Goal: Share content

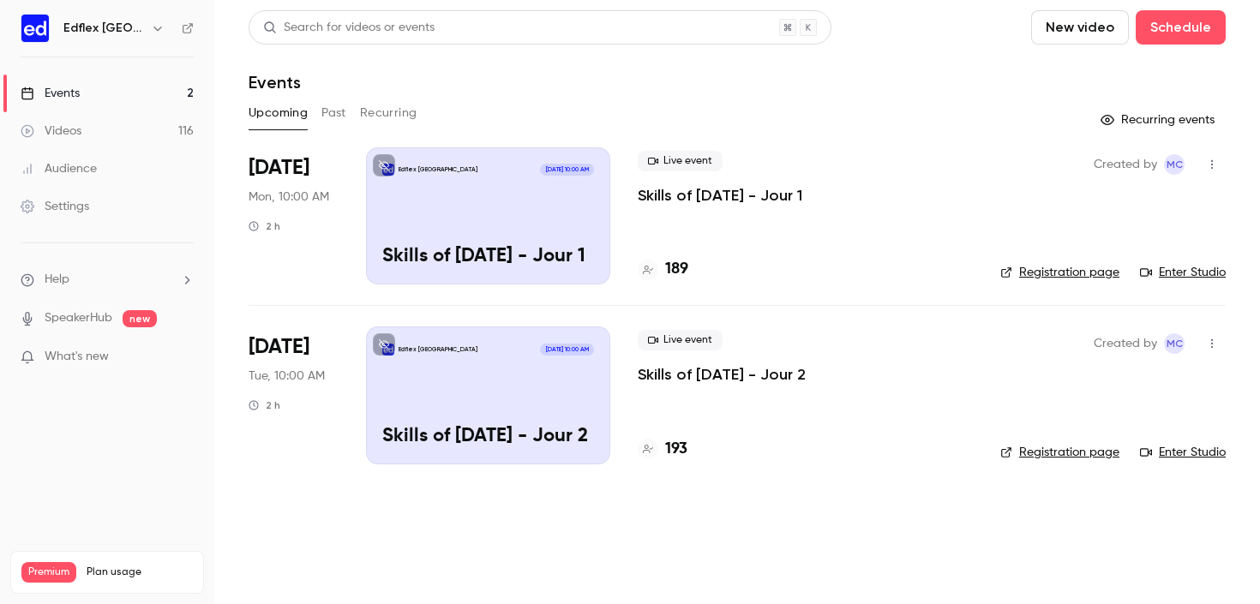
click at [1213, 174] on button "button" at bounding box center [1211, 164] width 27 height 27
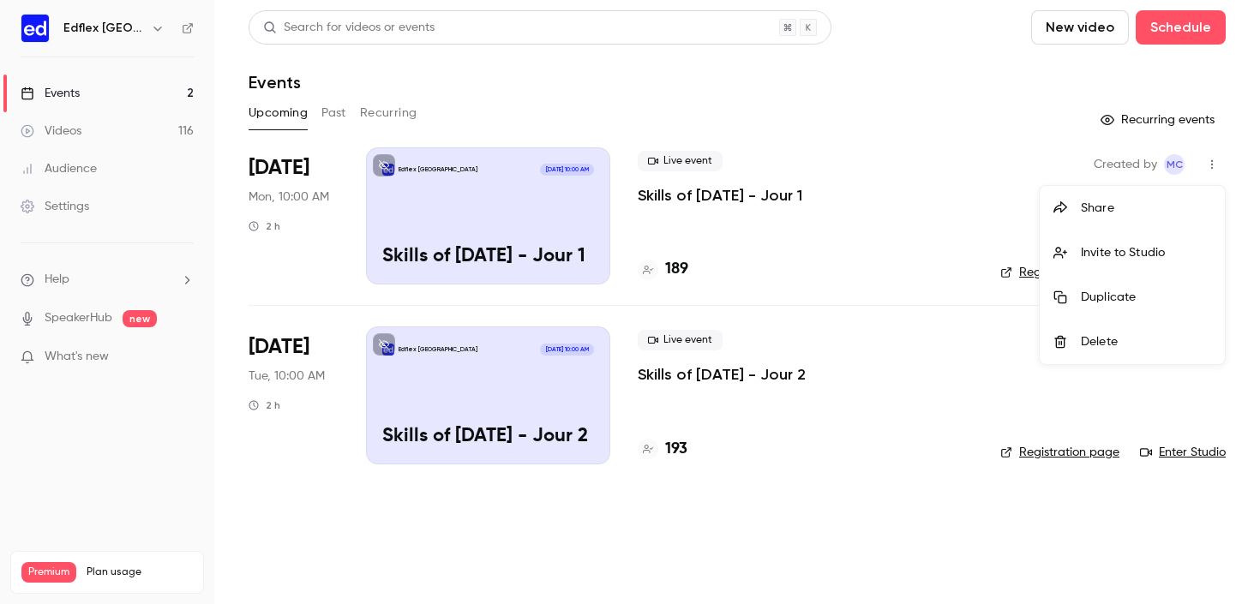
click at [1085, 208] on div "Share" at bounding box center [1146, 208] width 130 height 17
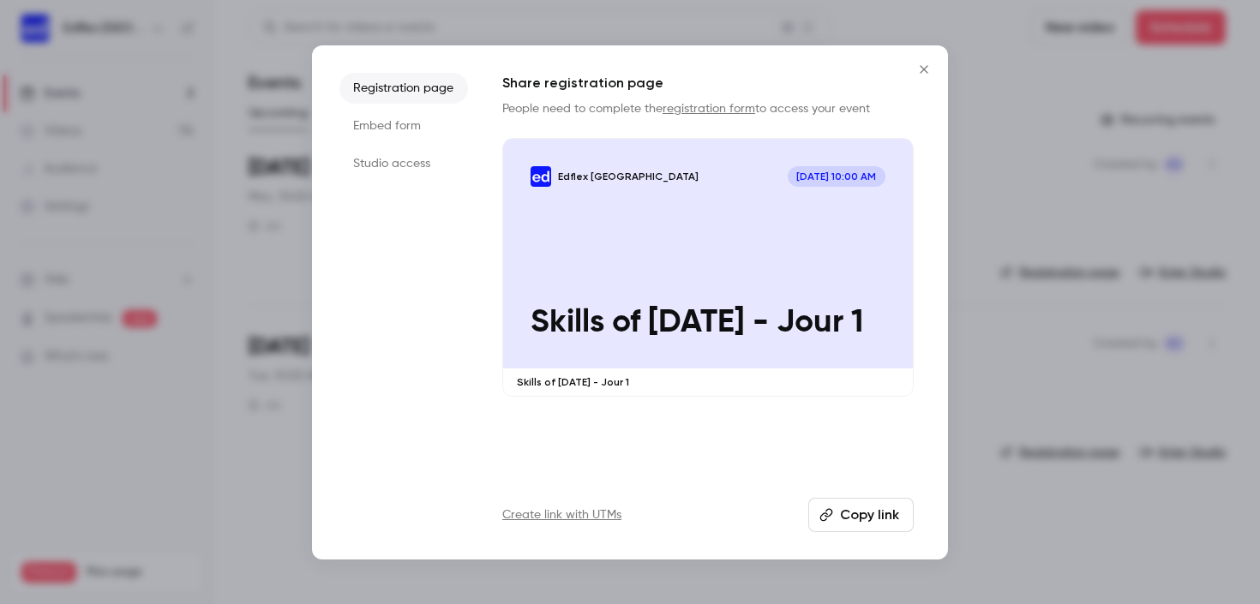
click at [829, 500] on button "Copy link" at bounding box center [860, 515] width 105 height 34
click at [926, 81] on button "Close" at bounding box center [924, 69] width 34 height 34
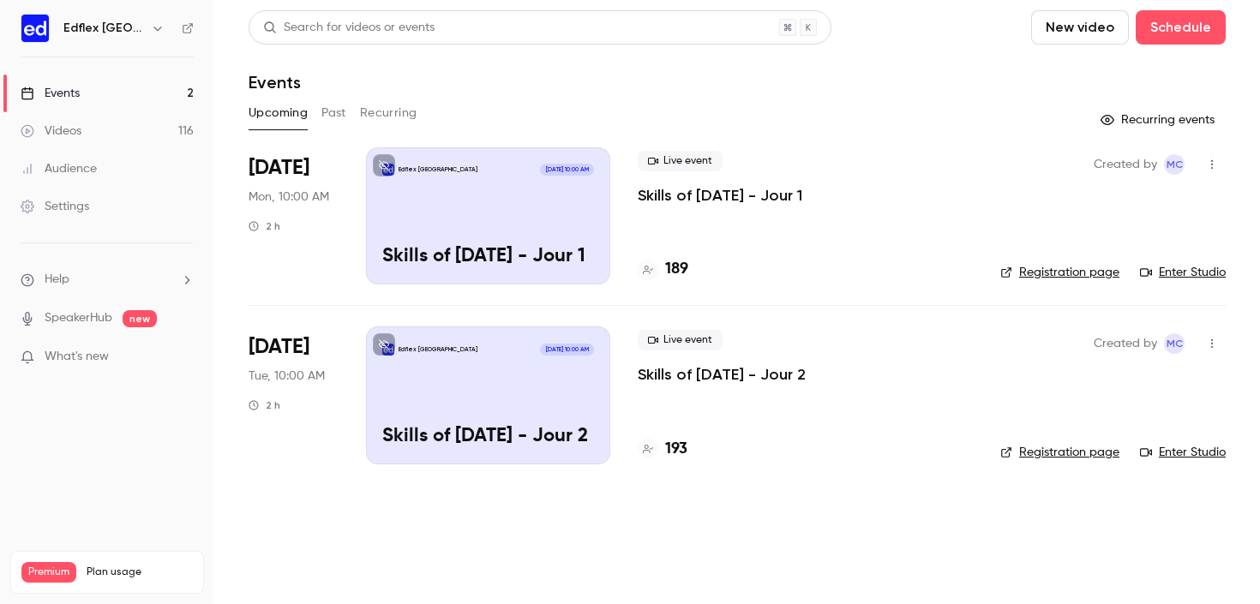
click at [318, 106] on div "Upcoming Past Recurring" at bounding box center [737, 112] width 977 height 27
click at [325, 106] on button "Past" at bounding box center [333, 112] width 25 height 27
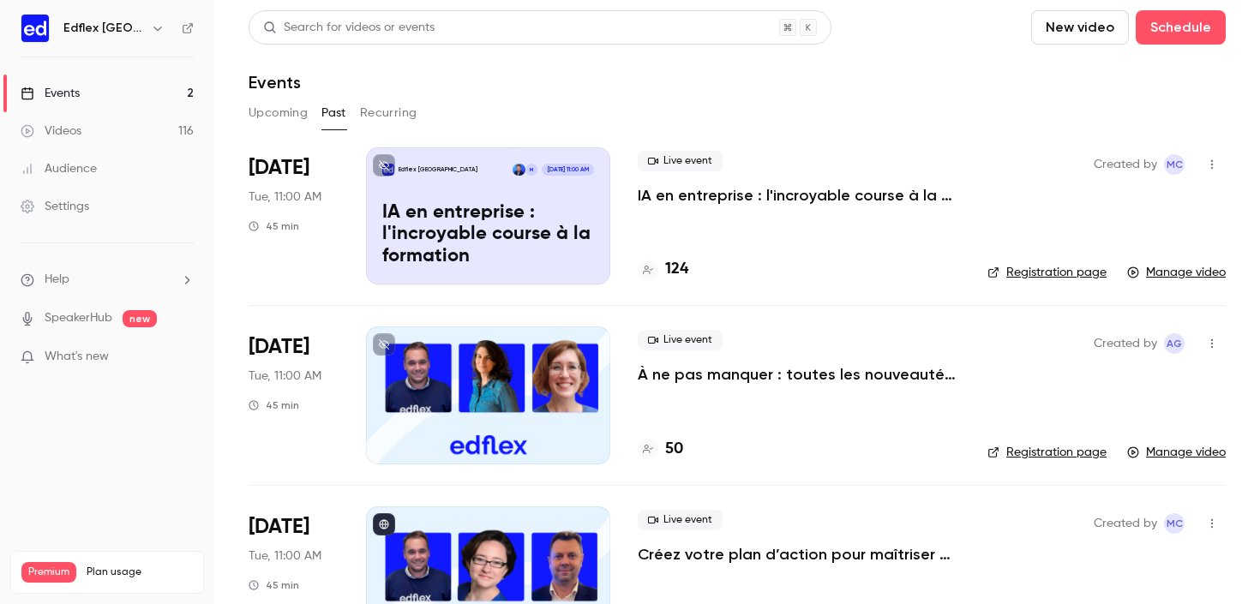
click at [476, 235] on p "IA en entreprise : l'incroyable course à la formation" at bounding box center [488, 235] width 212 height 66
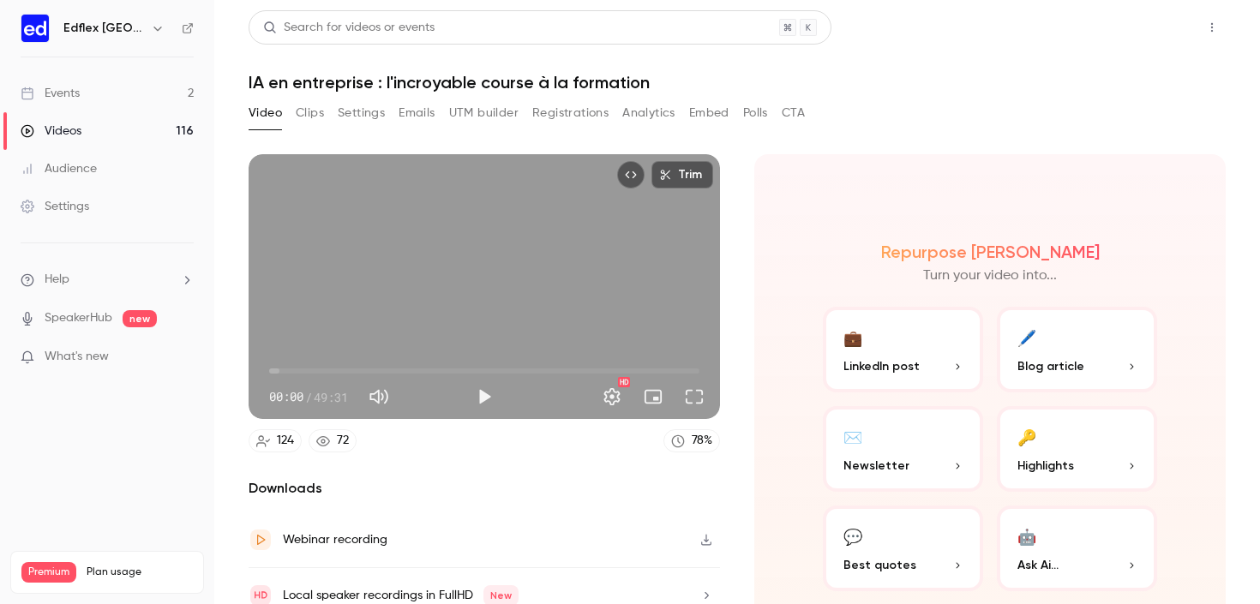
click at [1117, 24] on button "Share" at bounding box center [1151, 27] width 68 height 34
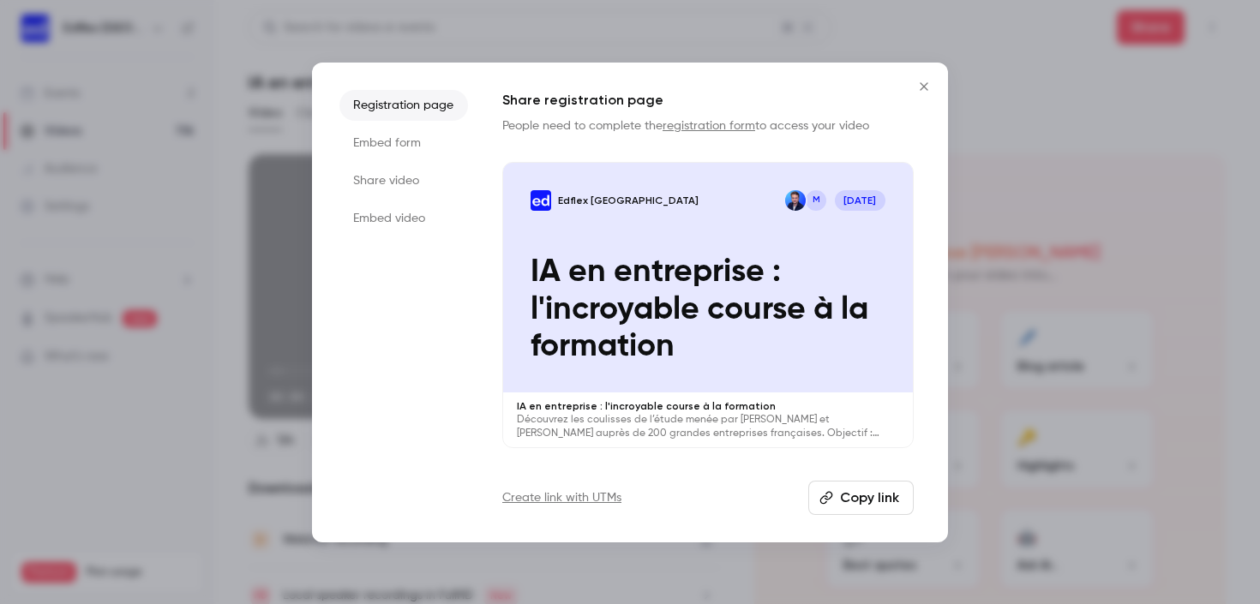
click at [867, 512] on button "Copy link" at bounding box center [860, 498] width 105 height 34
click at [926, 81] on icon "Close" at bounding box center [924, 87] width 21 height 14
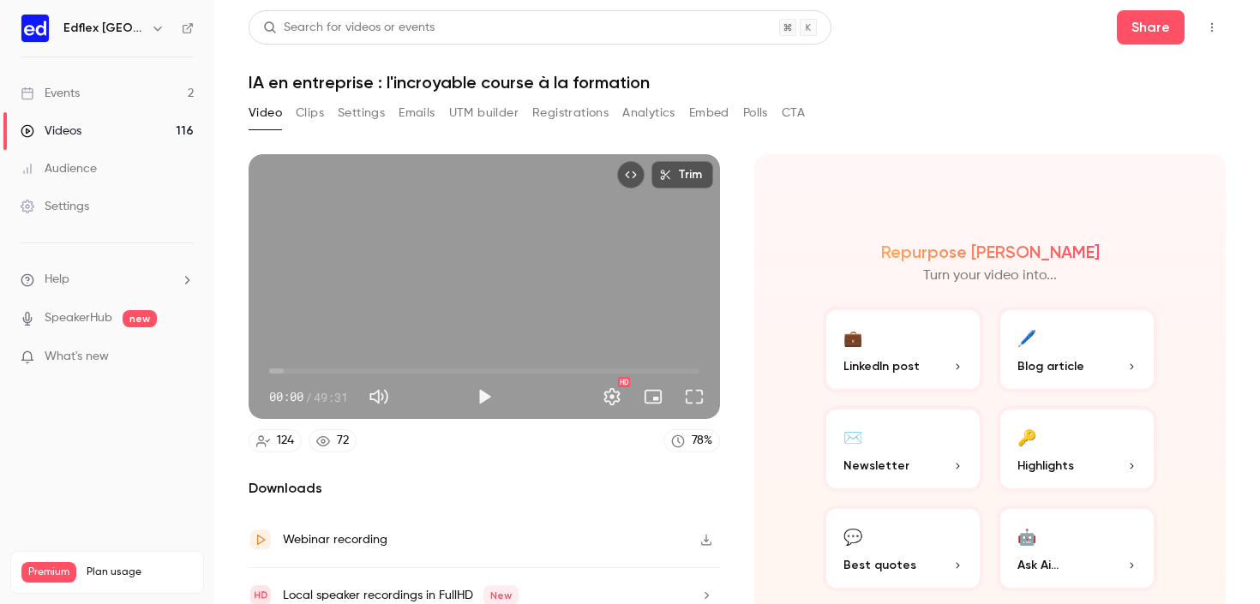
click at [268, 437] on icon at bounding box center [263, 441] width 14 height 14
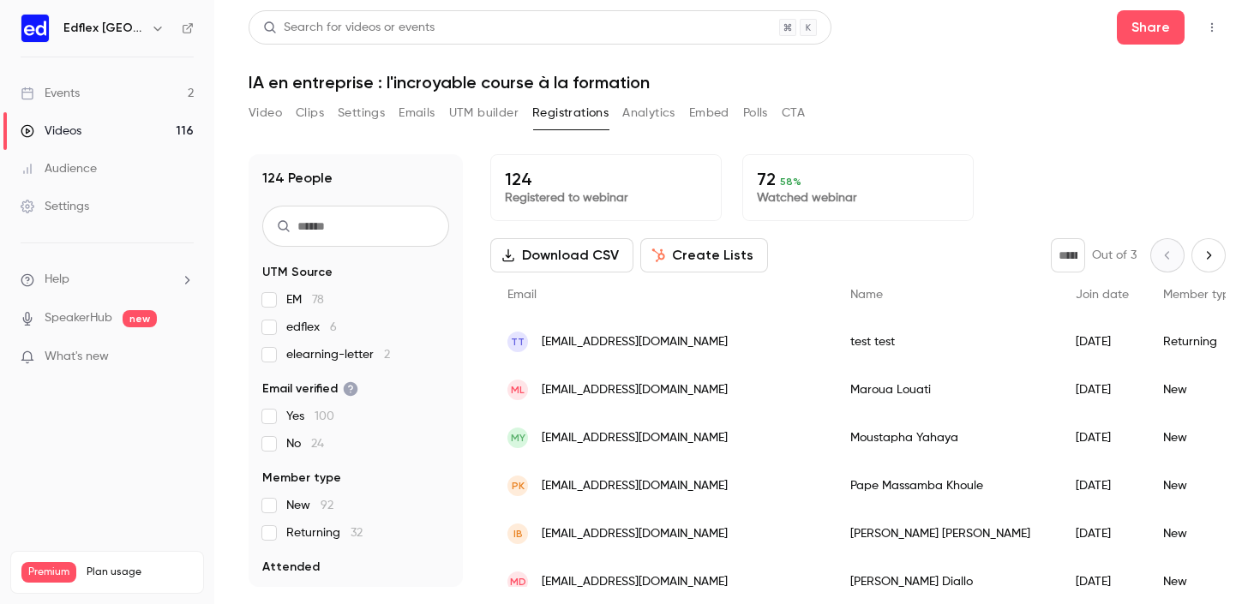
click at [117, 101] on link "Events 2" at bounding box center [107, 94] width 214 height 38
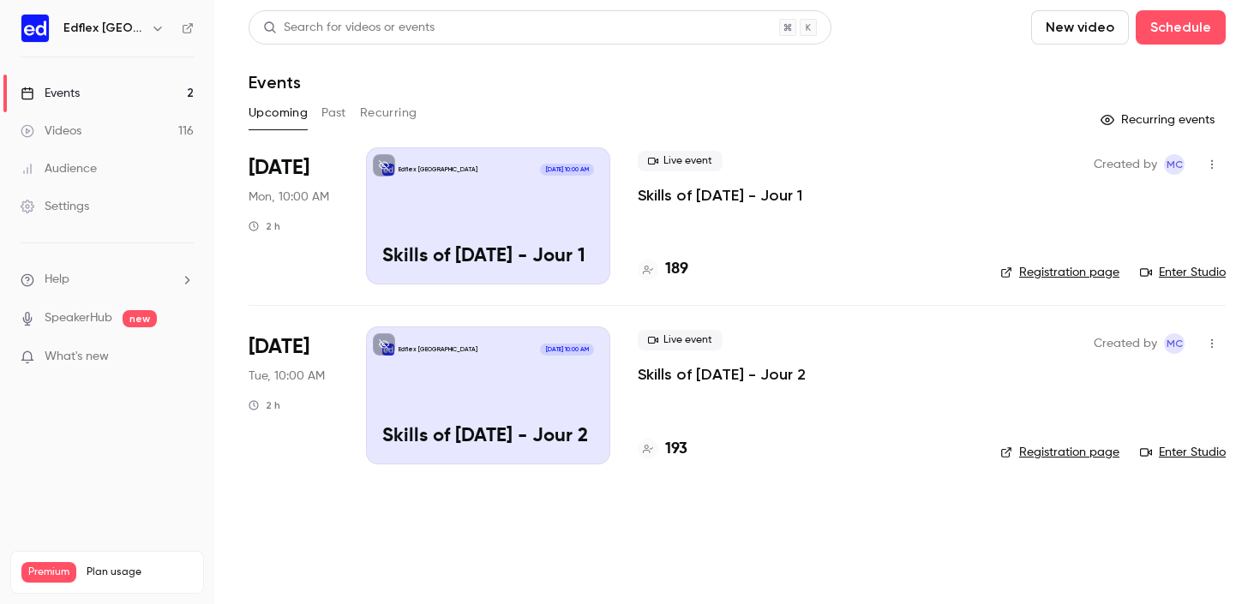
click at [342, 110] on button "Past" at bounding box center [333, 112] width 25 height 27
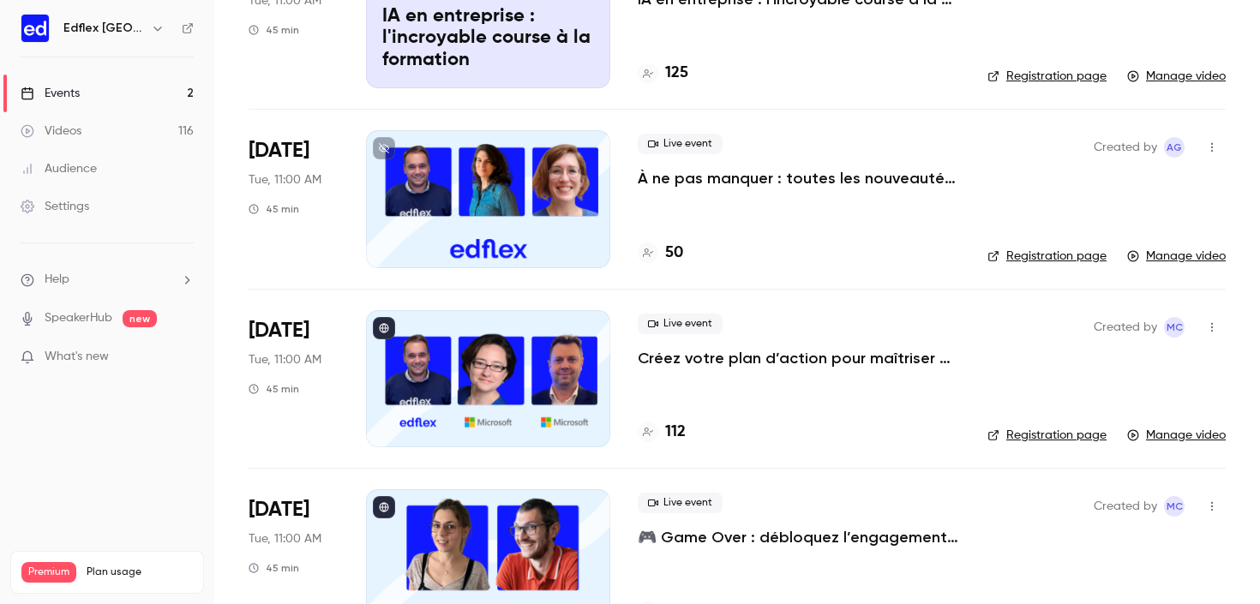
scroll to position [309, 0]
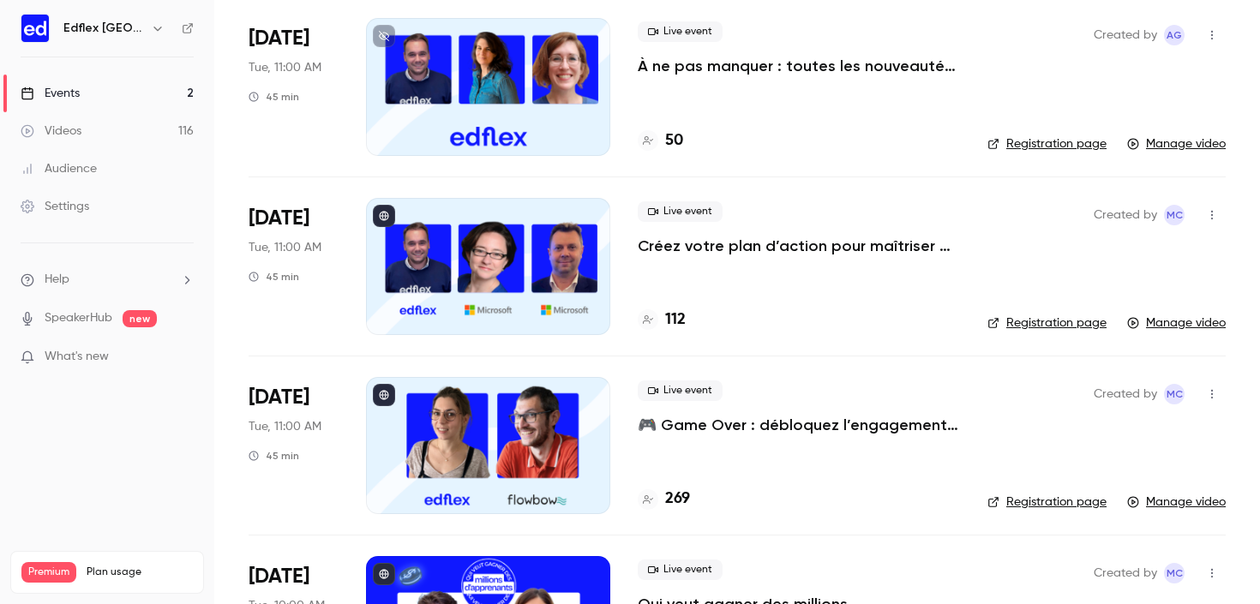
click at [1198, 224] on button "button" at bounding box center [1211, 214] width 27 height 27
click at [1087, 252] on div "Share" at bounding box center [1133, 258] width 130 height 17
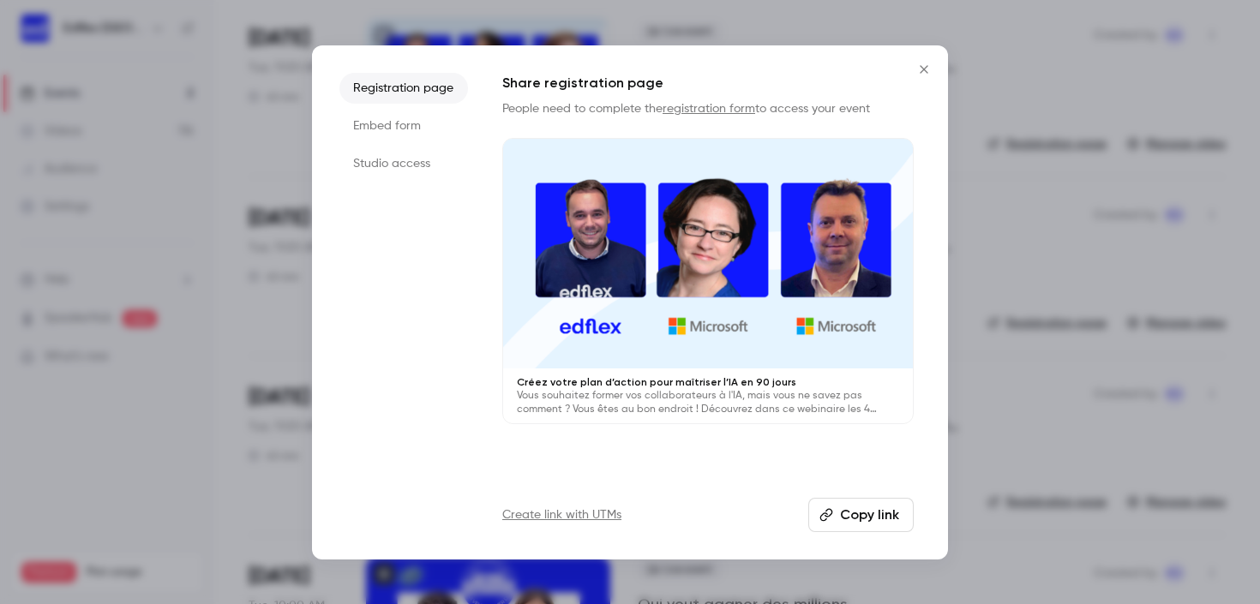
click at [859, 521] on button "Copy link" at bounding box center [860, 515] width 105 height 34
drag, startPoint x: 914, startPoint y: 75, endPoint x: 818, endPoint y: 88, distance: 97.0
click at [914, 75] on icon "Close" at bounding box center [924, 70] width 21 height 14
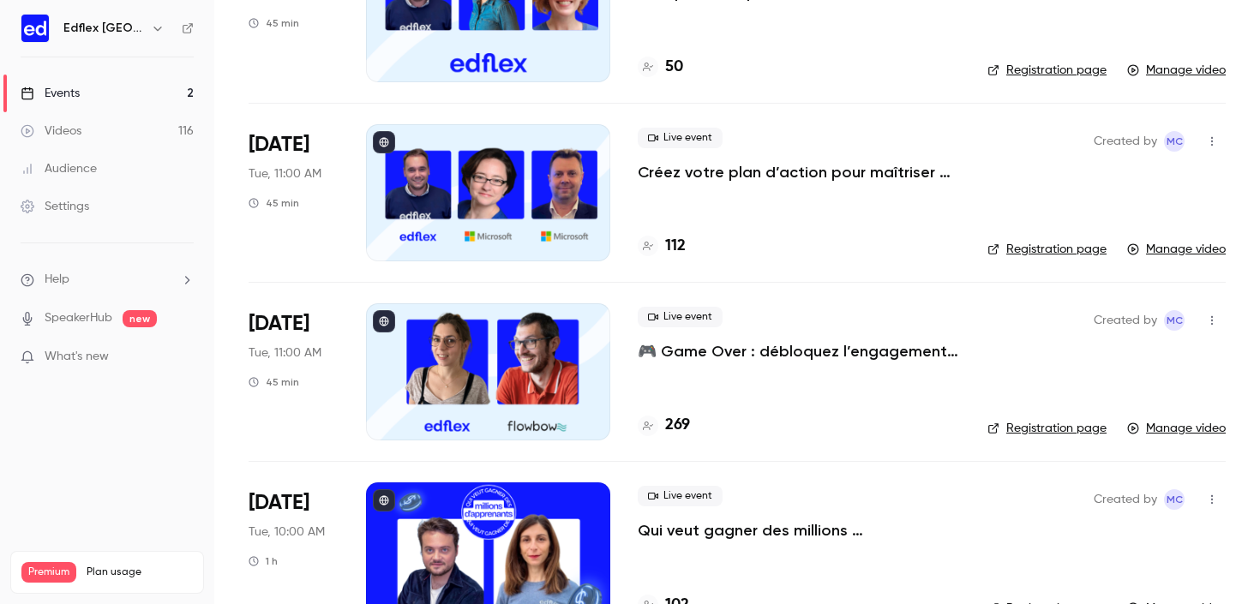
scroll to position [411, 0]
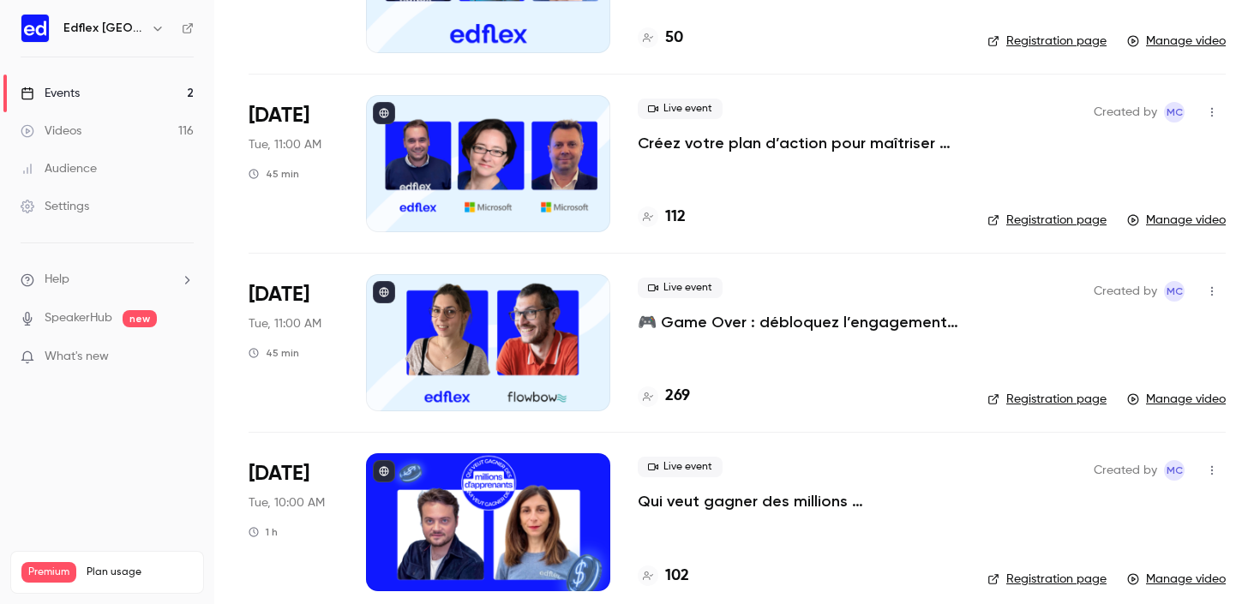
click at [538, 347] on div at bounding box center [488, 342] width 244 height 137
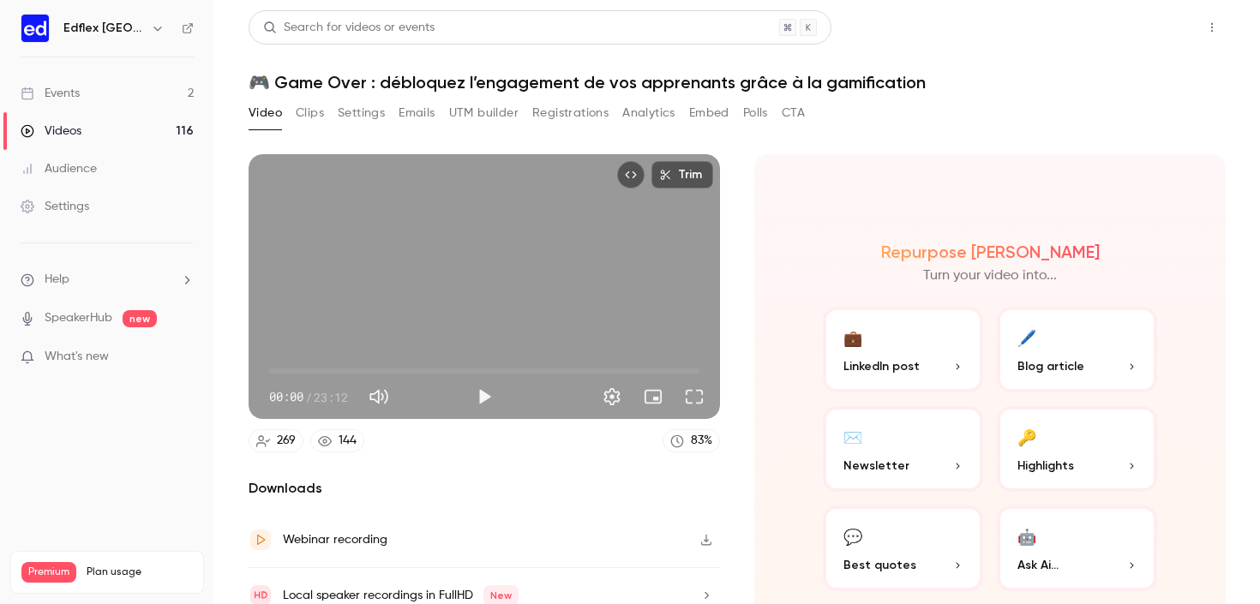
click at [1141, 33] on button "Share" at bounding box center [1151, 27] width 68 height 34
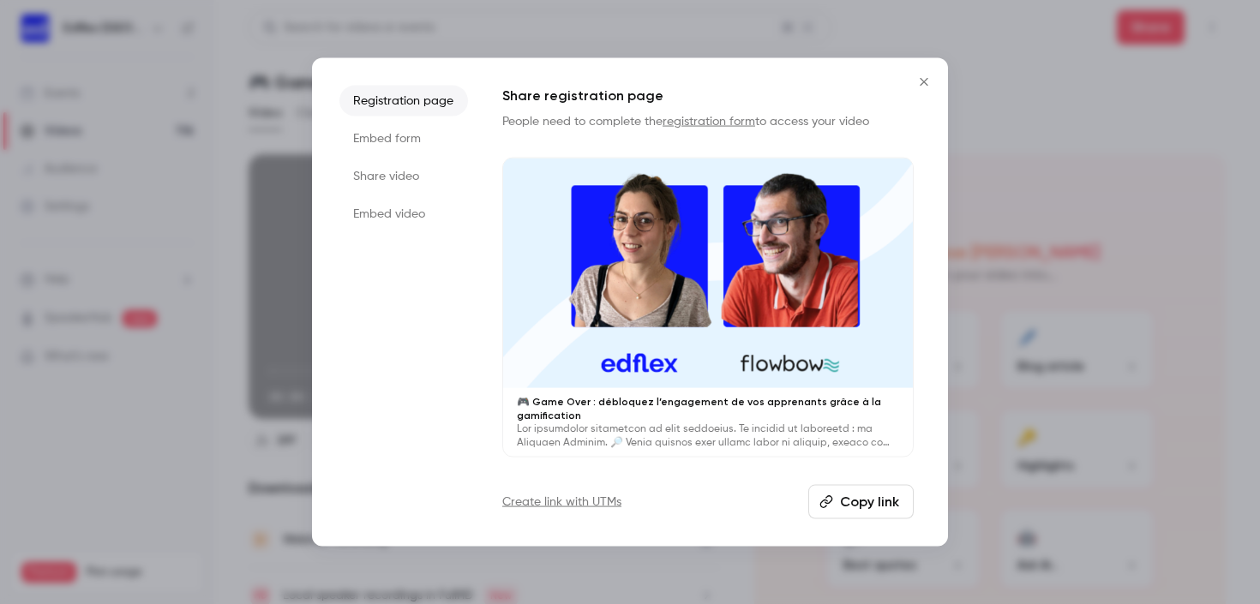
click at [863, 509] on button "Copy link" at bounding box center [860, 502] width 105 height 34
click at [929, 74] on button "Close" at bounding box center [924, 81] width 34 height 34
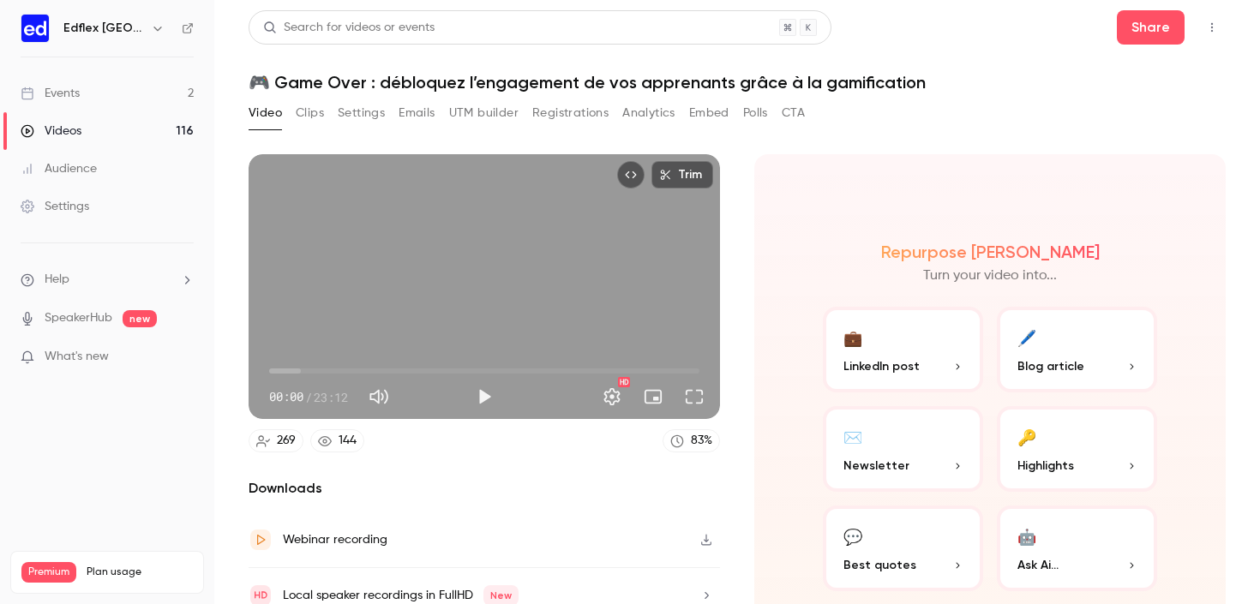
click at [105, 99] on link "Events 2" at bounding box center [107, 94] width 214 height 38
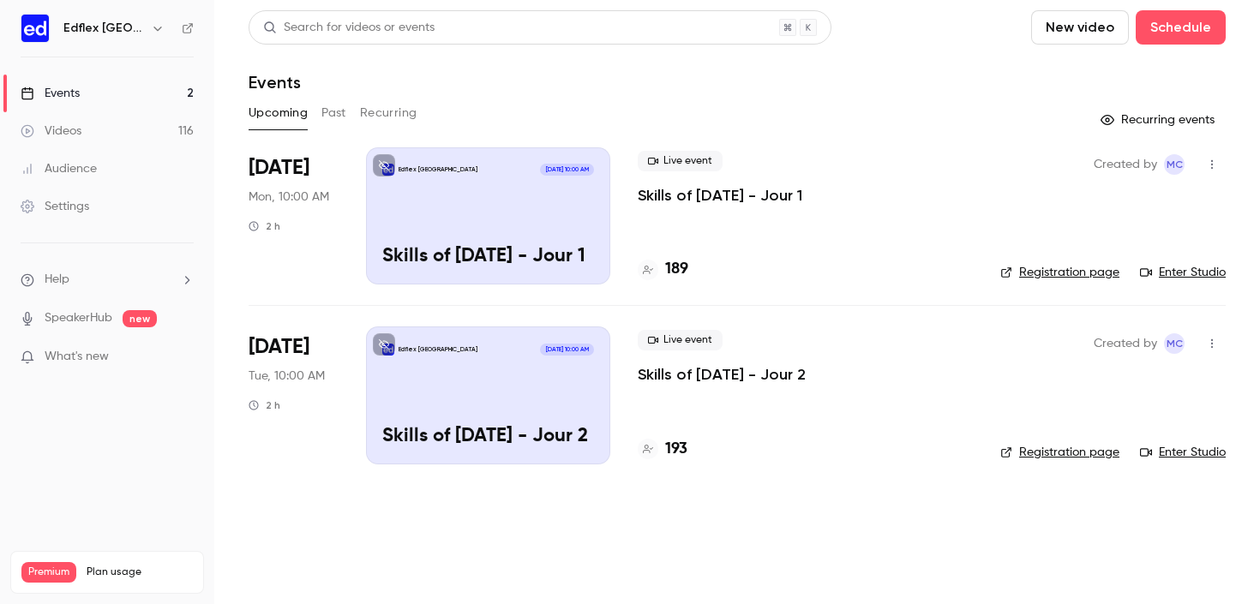
click at [356, 115] on div "Upcoming Past Recurring" at bounding box center [737, 112] width 977 height 27
click at [329, 115] on button "Past" at bounding box center [333, 112] width 25 height 27
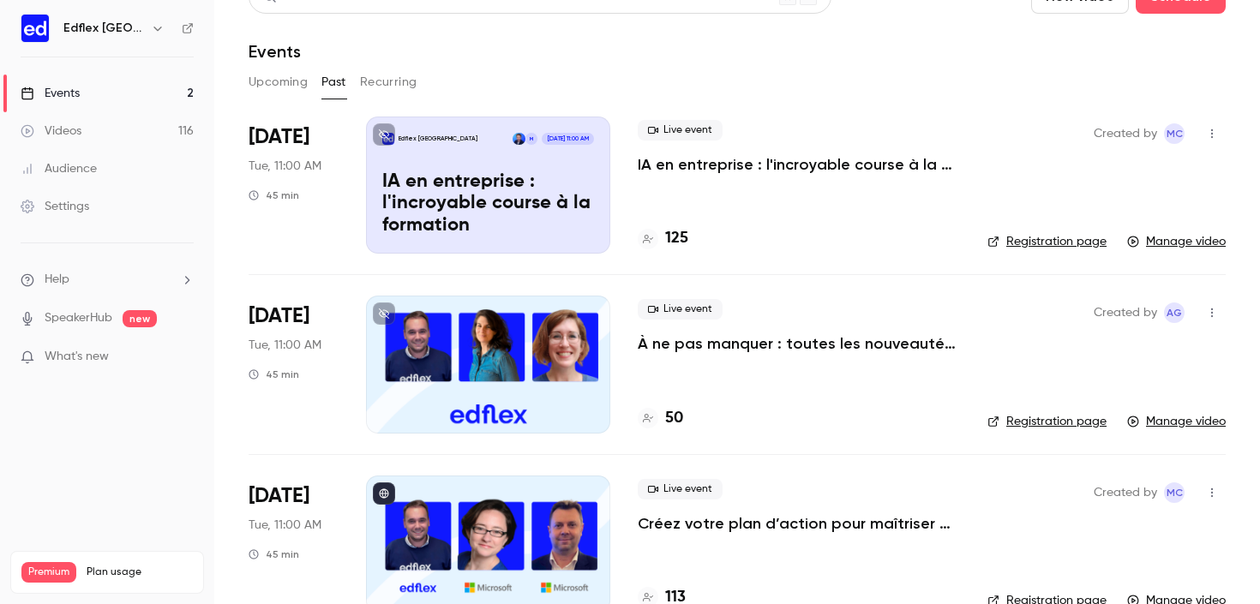
scroll to position [33, 0]
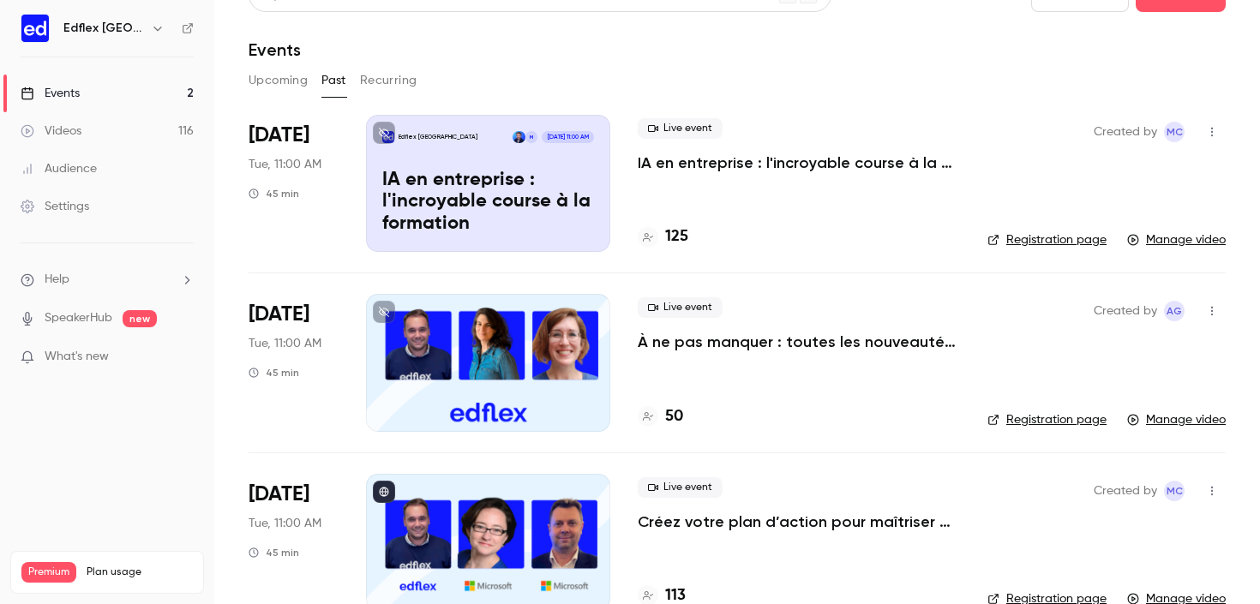
click at [483, 172] on p "IA en entreprise : l'incroyable course à la formation" at bounding box center [488, 203] width 212 height 66
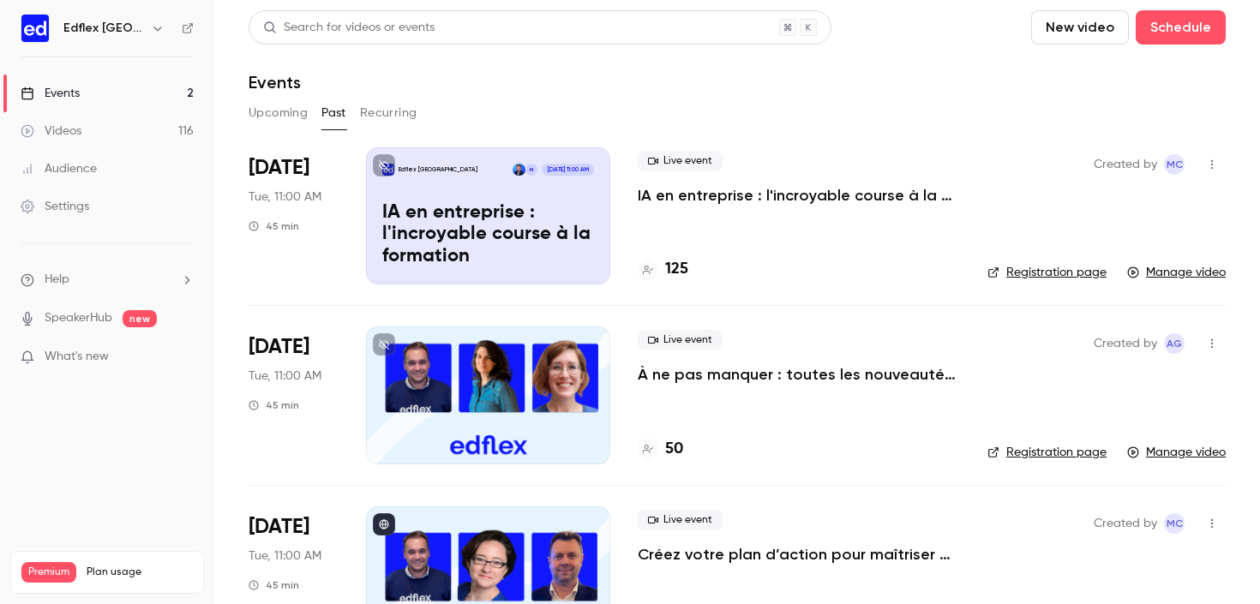
click at [992, 271] on link "Registration page" at bounding box center [1046, 272] width 119 height 17
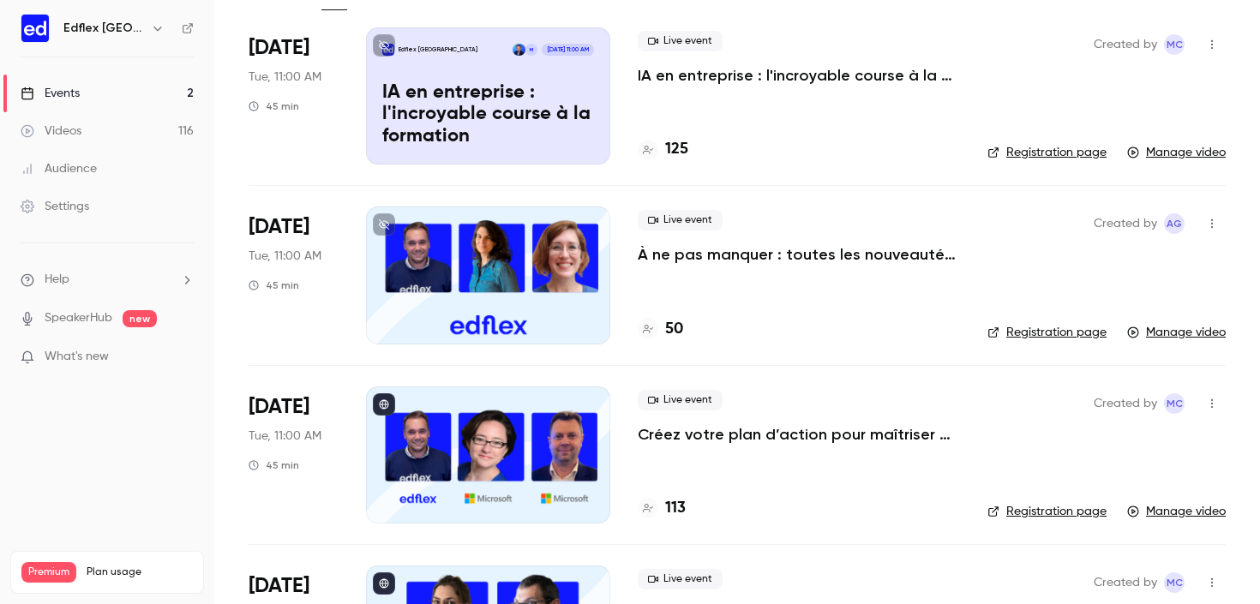
scroll to position [206, 0]
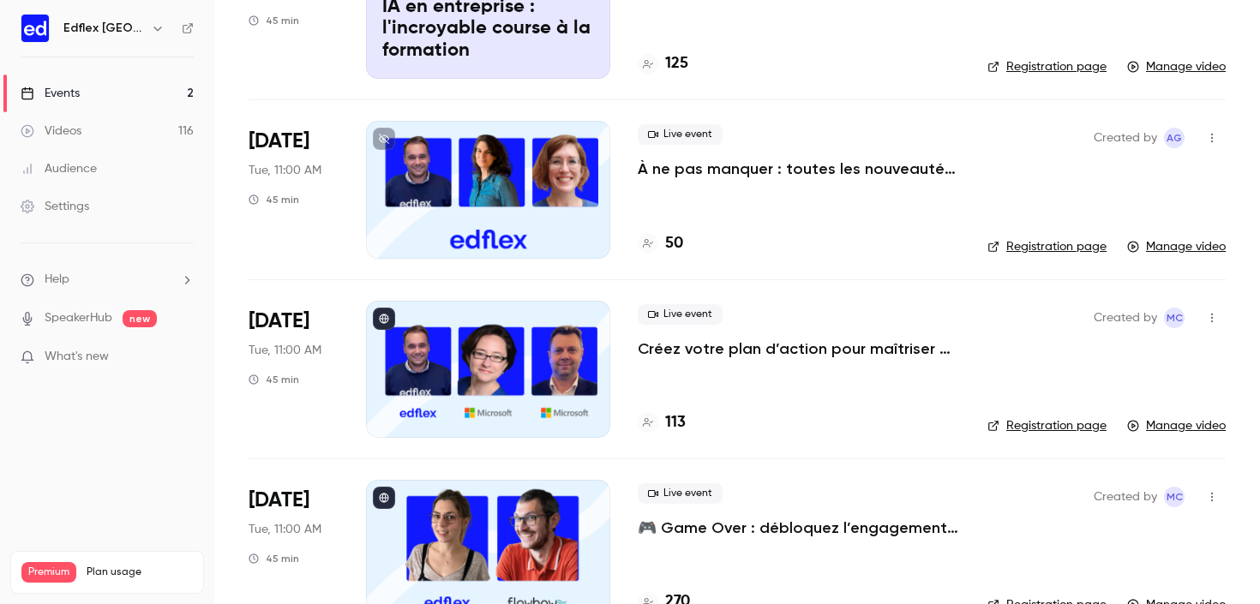
click at [1019, 426] on link "Registration page" at bounding box center [1046, 425] width 119 height 17
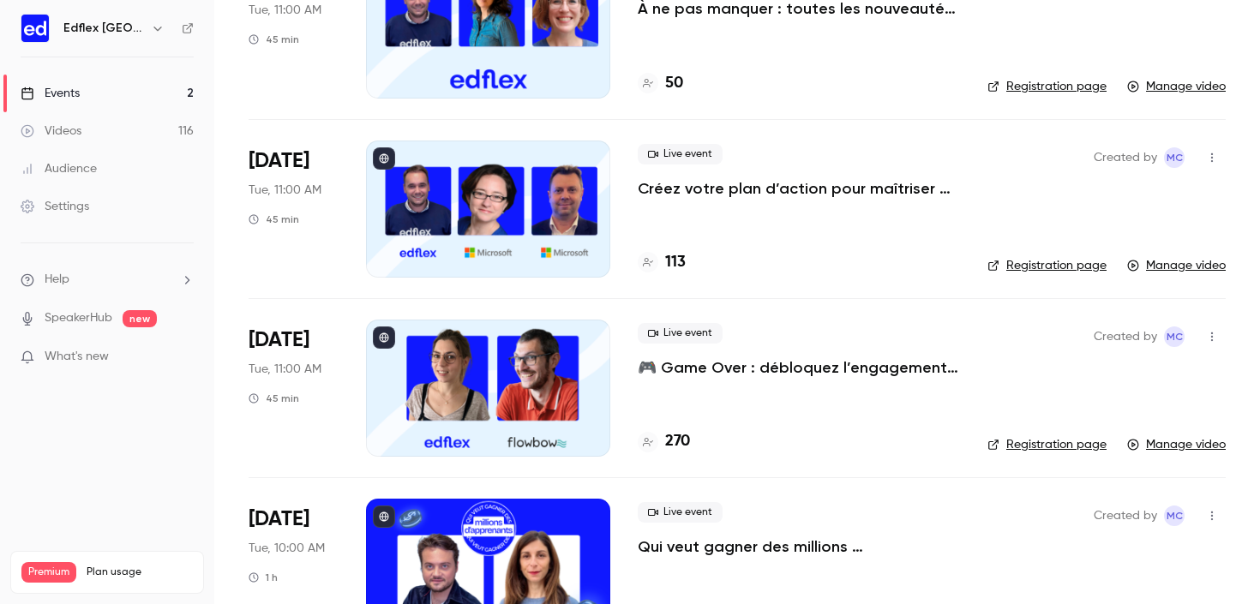
scroll to position [511, 0]
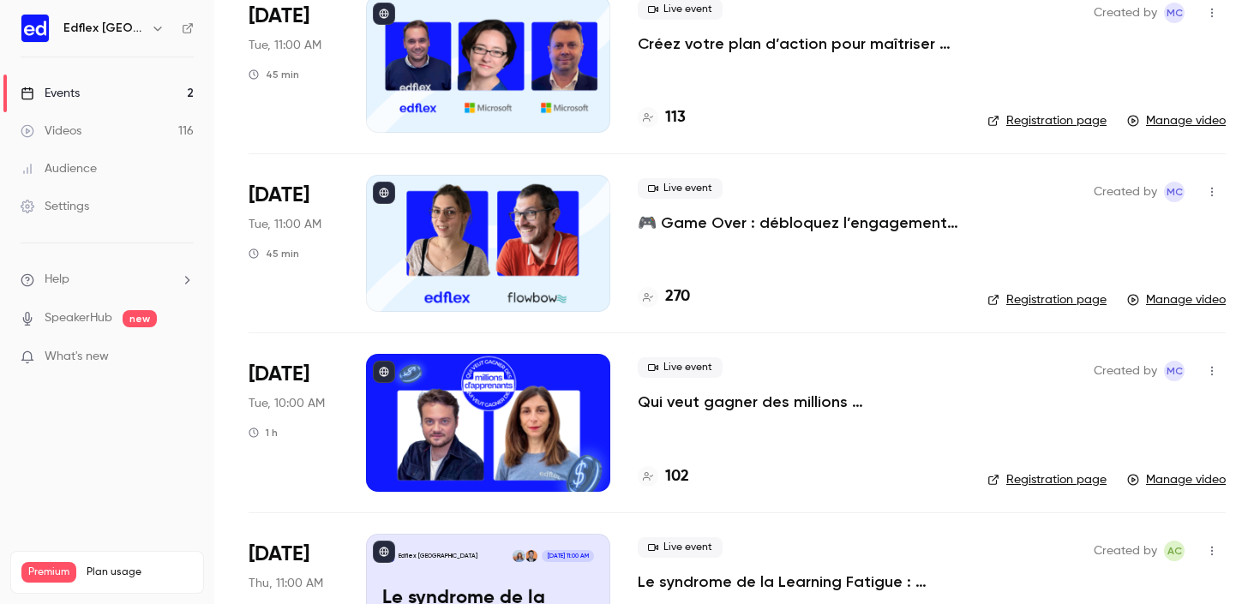
click at [551, 403] on div at bounding box center [488, 422] width 244 height 137
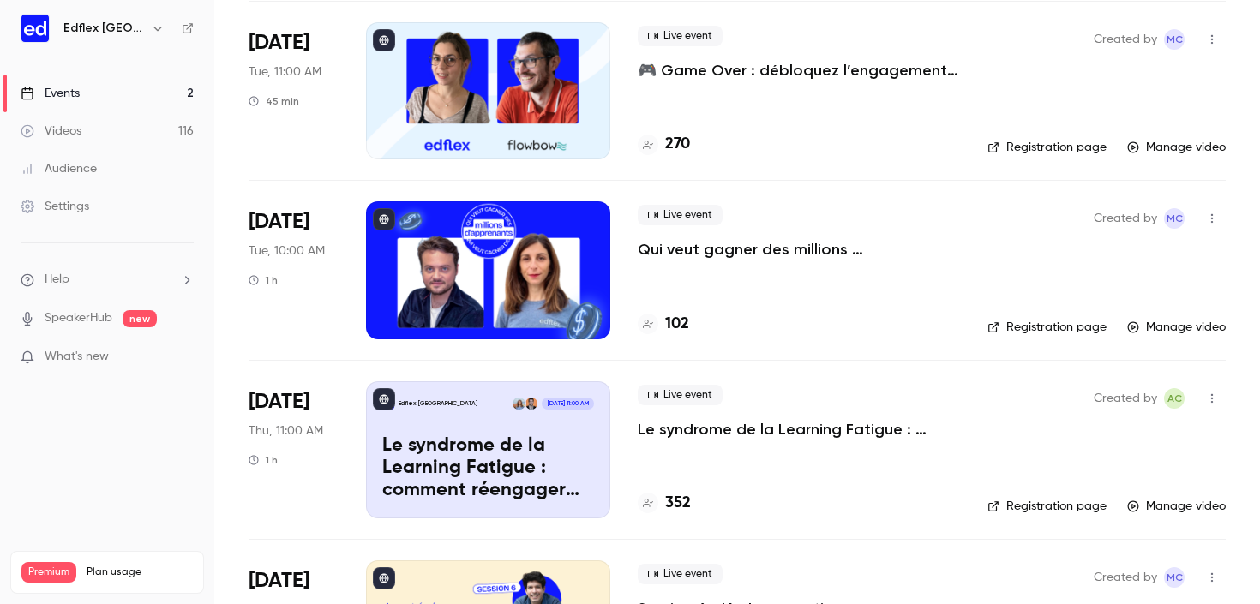
scroll to position [872, 0]
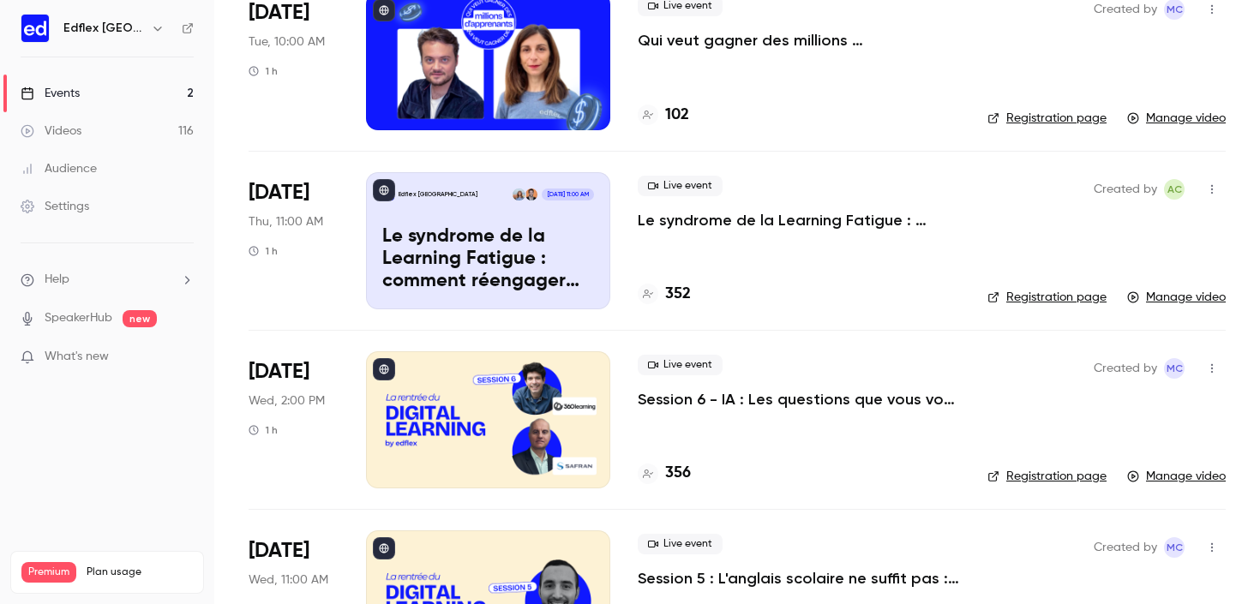
click at [1039, 110] on link "Registration page" at bounding box center [1046, 118] width 119 height 17
